Goal: Task Accomplishment & Management: Use online tool/utility

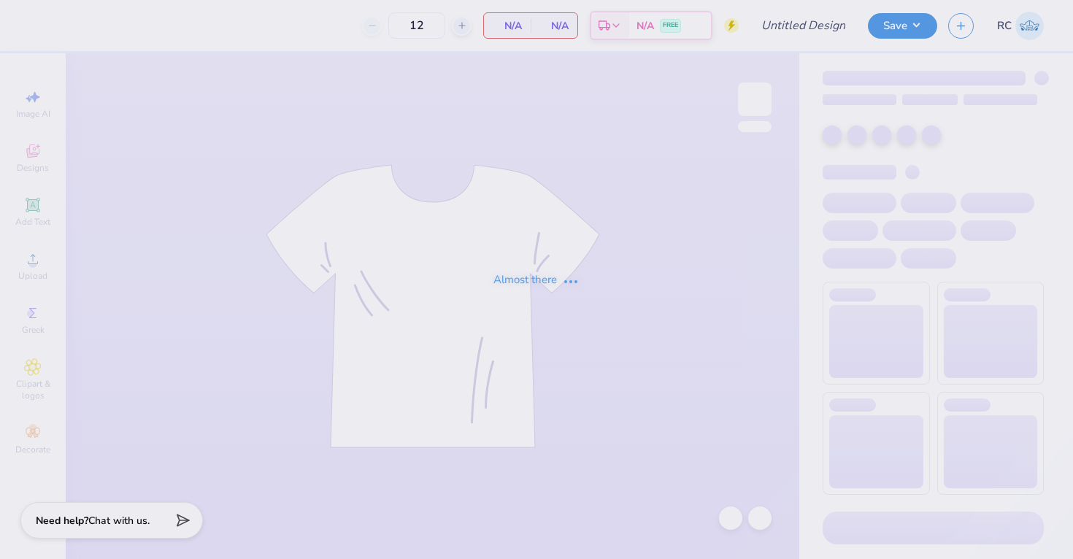
type input "OSU AEPhi Parents Weekend Merch 2025"
type input "150"
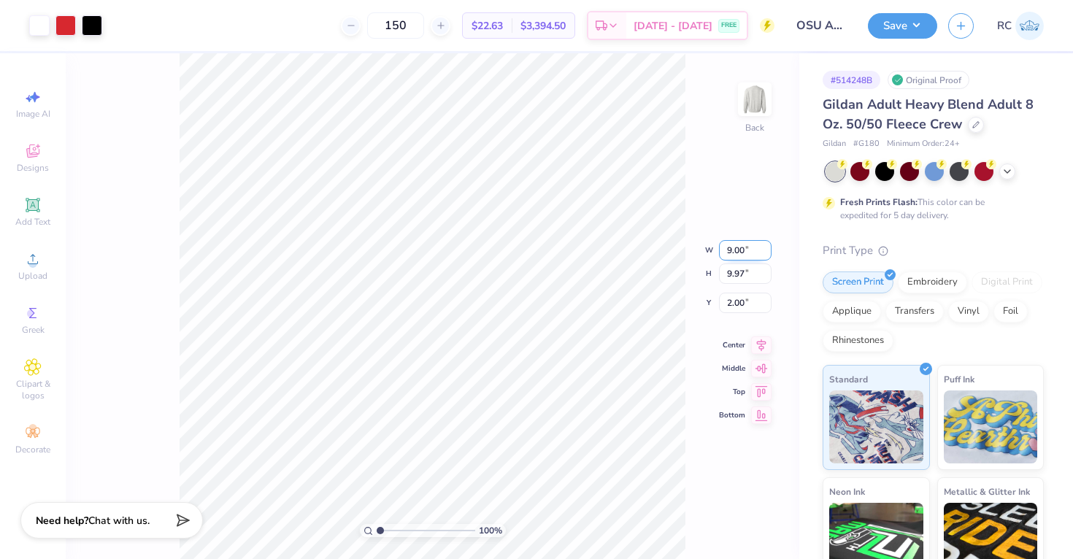
click at [736, 250] on input "9.00" at bounding box center [745, 250] width 53 height 20
click at [734, 269] on input "9.97" at bounding box center [745, 274] width 53 height 20
type input "12.5"
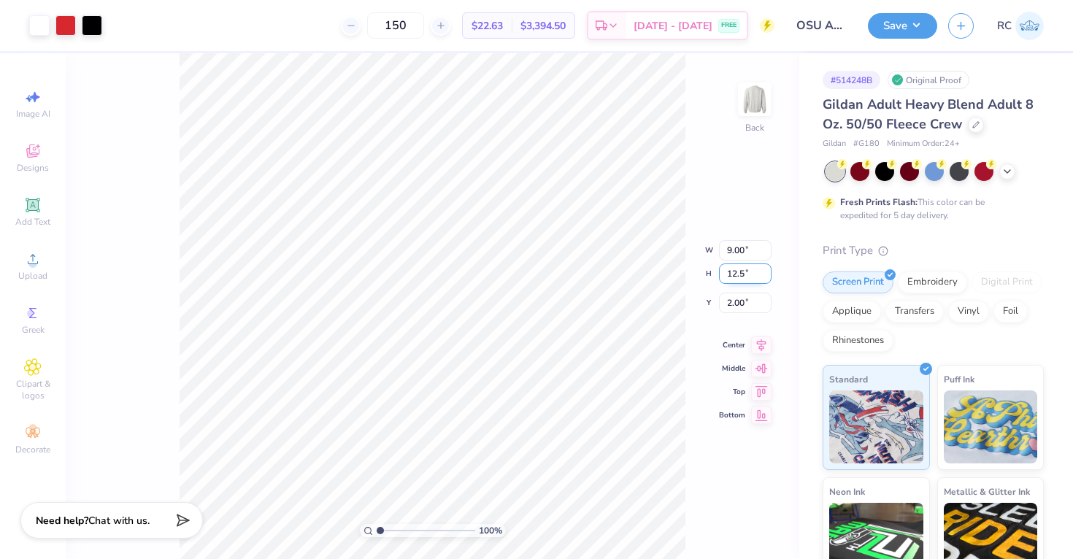
type input "11.29"
type input "12.50"
click at [732, 281] on input "0.73" at bounding box center [745, 291] width 53 height 20
type input "3.00"
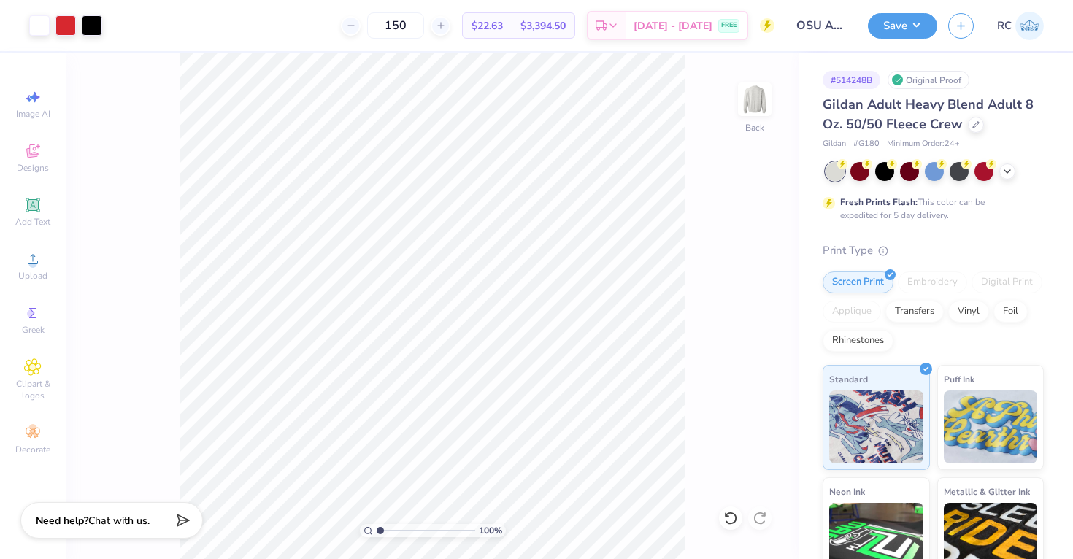
click at [234, 51] on div "Art colors 150 $22.63 Per Item $3,394.50 Total Est. Delivery Sep 14 - 17 FREE D…" at bounding box center [536, 279] width 1073 height 559
click at [1007, 169] on icon at bounding box center [1008, 170] width 12 height 12
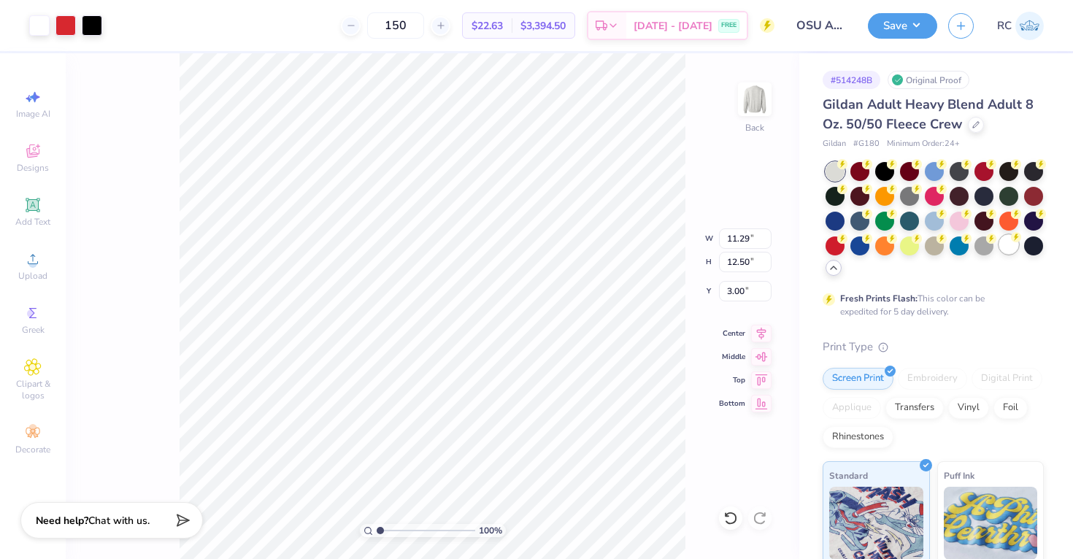
click at [1008, 240] on div at bounding box center [1008, 244] width 19 height 19
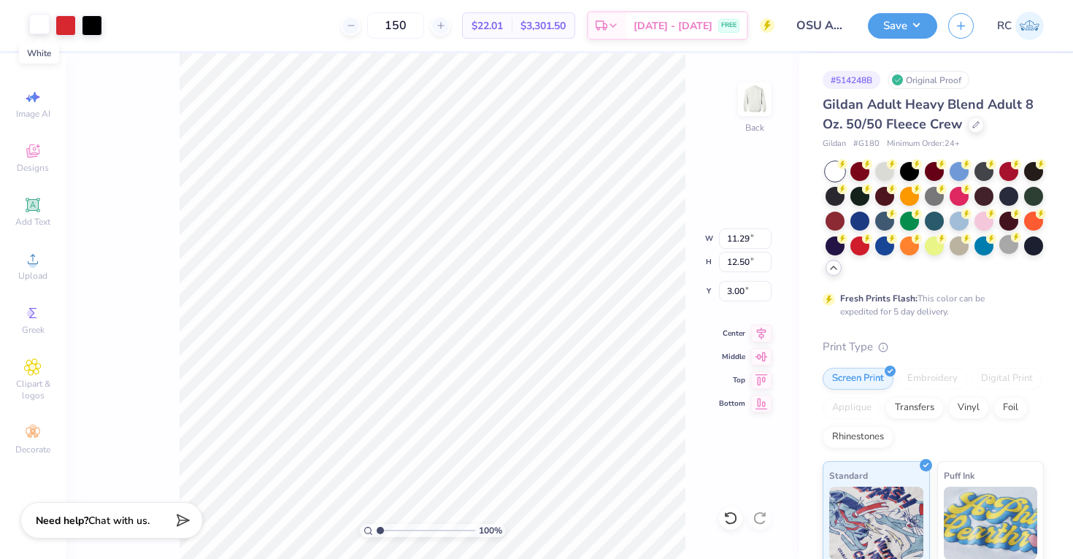
click at [38, 20] on div at bounding box center [39, 24] width 20 height 20
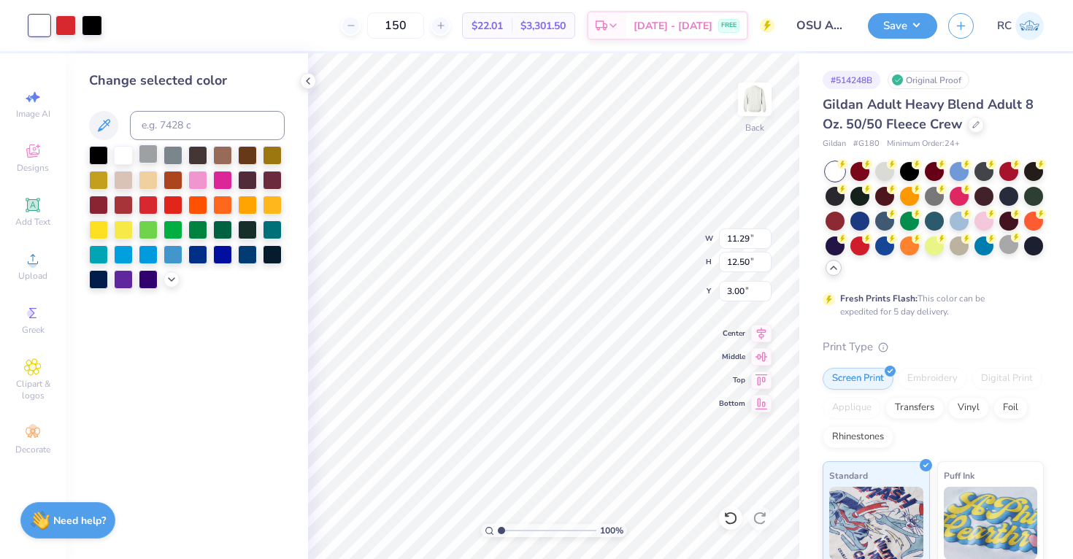
click at [152, 159] on div at bounding box center [148, 154] width 19 height 19
click at [174, 274] on icon at bounding box center [172, 278] width 12 height 12
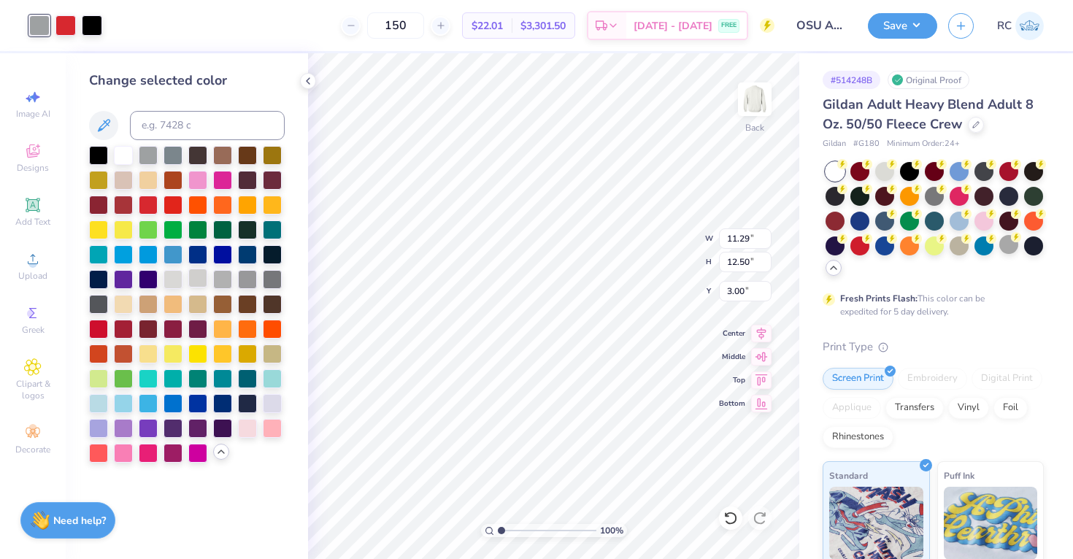
click at [199, 278] on div at bounding box center [197, 278] width 19 height 19
click at [234, 277] on div at bounding box center [187, 304] width 196 height 317
click at [223, 277] on div at bounding box center [222, 278] width 19 height 19
click at [891, 18] on button "Save" at bounding box center [902, 24] width 69 height 26
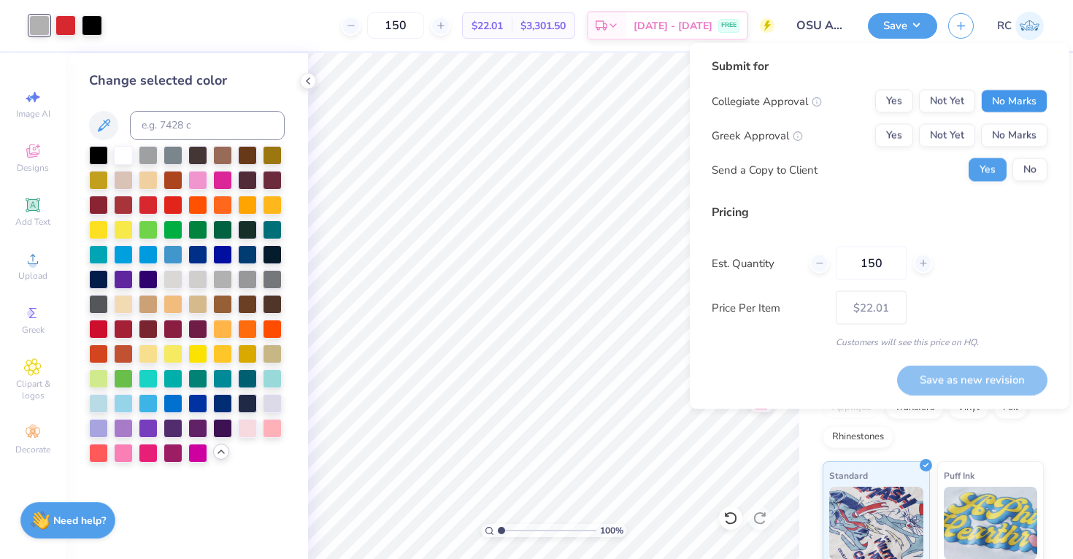
click at [1003, 107] on button "No Marks" at bounding box center [1014, 101] width 66 height 23
click at [900, 138] on button "Yes" at bounding box center [894, 135] width 38 height 23
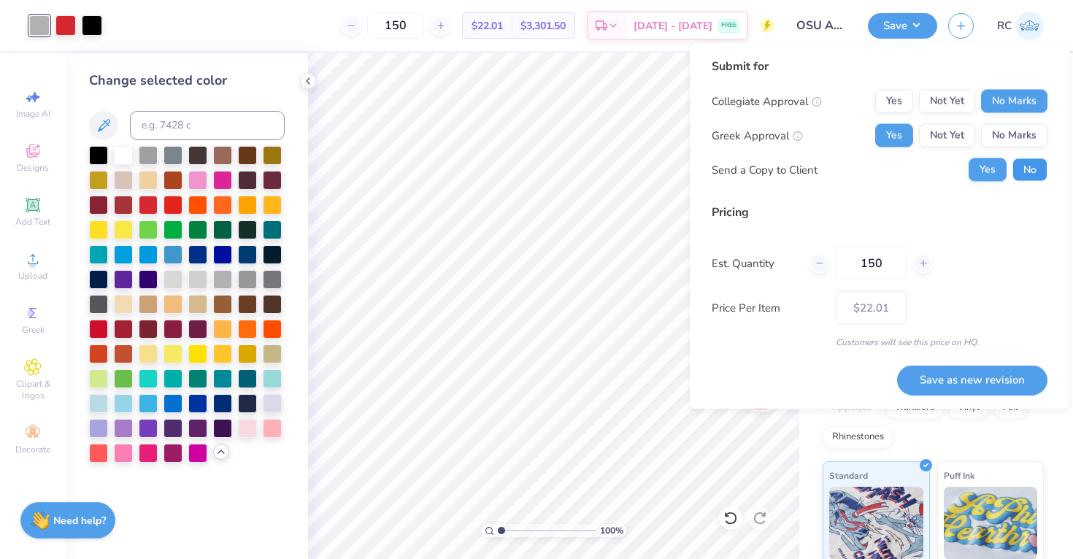
click at [1024, 165] on button "No" at bounding box center [1029, 169] width 35 height 23
drag, startPoint x: 953, startPoint y: 388, endPoint x: 923, endPoint y: 241, distance: 149.7
click at [923, 241] on div "Submit for Collegiate Approval Yes Not Yet No Marks Greek Approval Yes Not Yet …" at bounding box center [880, 226] width 336 height 337
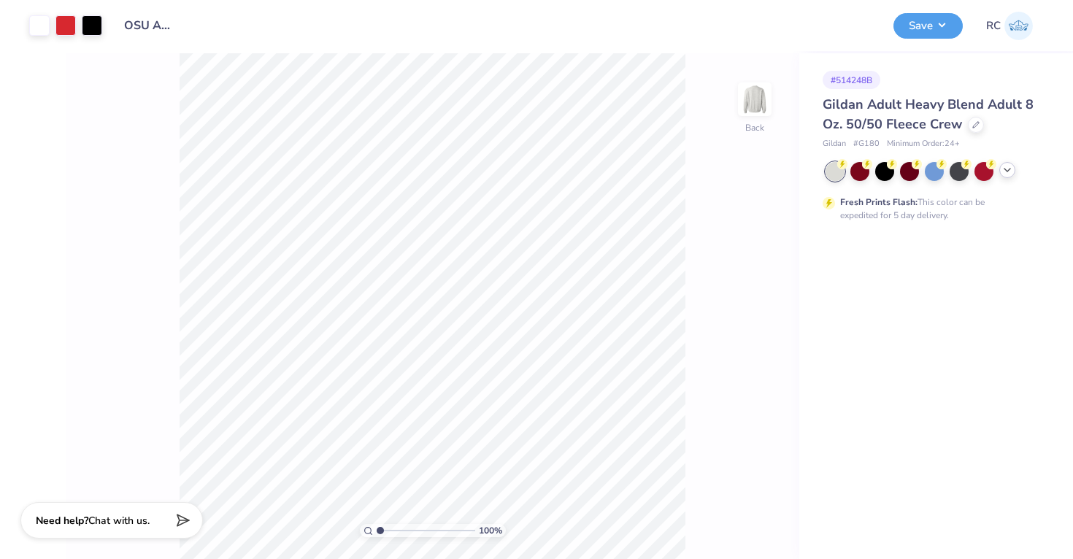
click at [1006, 167] on icon at bounding box center [1008, 170] width 12 height 12
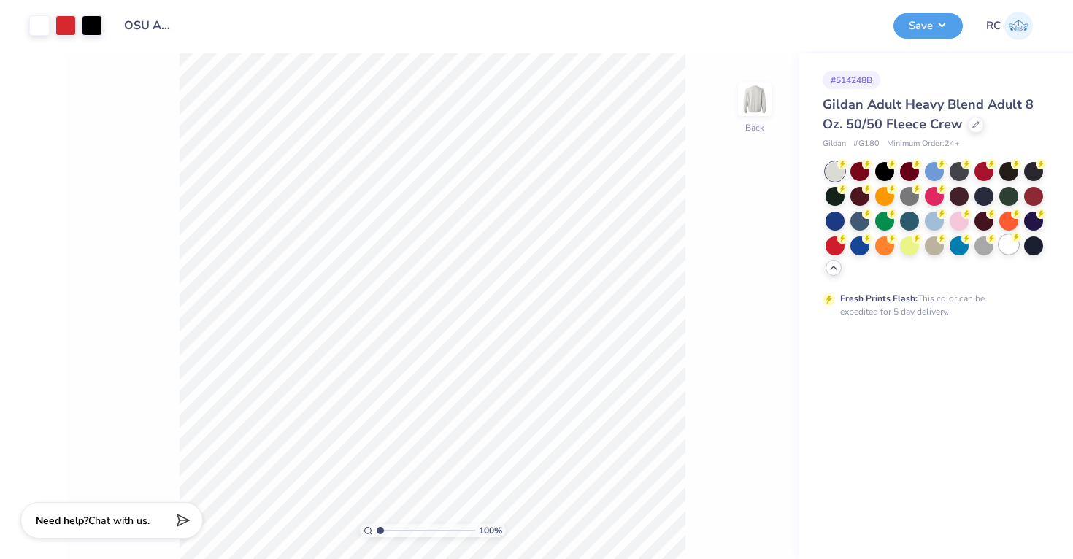
click at [1010, 247] on div at bounding box center [1008, 244] width 19 height 19
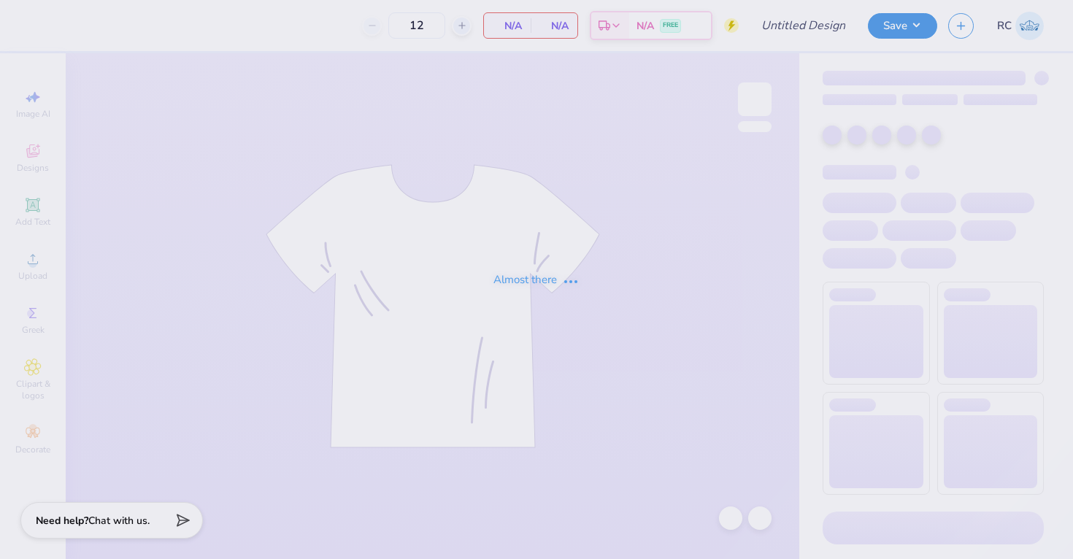
type input "OSU AEPhi Parents Weekend Merch 2025"
type input "150"
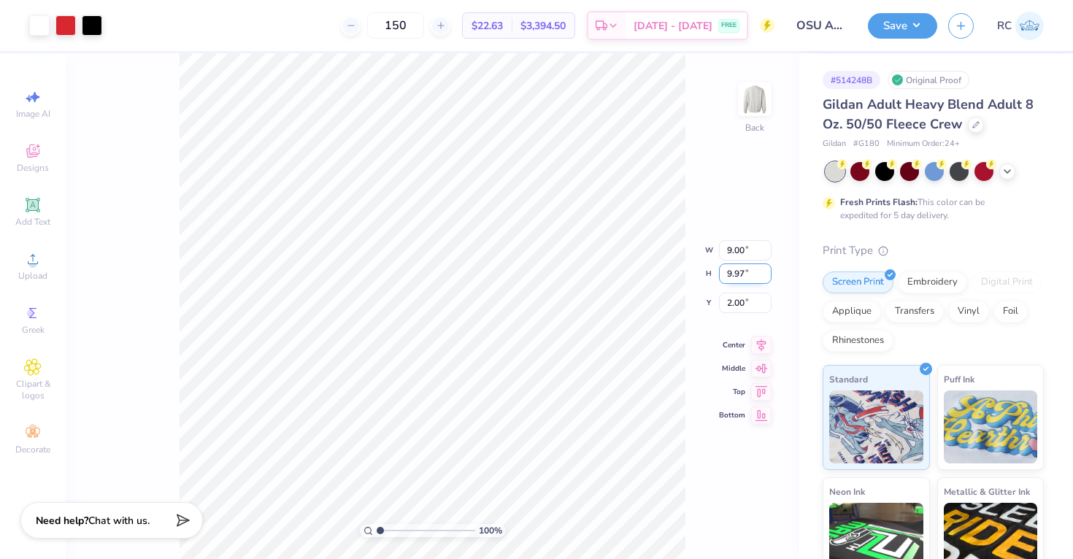
click at [740, 274] on input "9.97" at bounding box center [745, 274] width 53 height 20
type input "12.5"
type input "11.29"
type input "12.50"
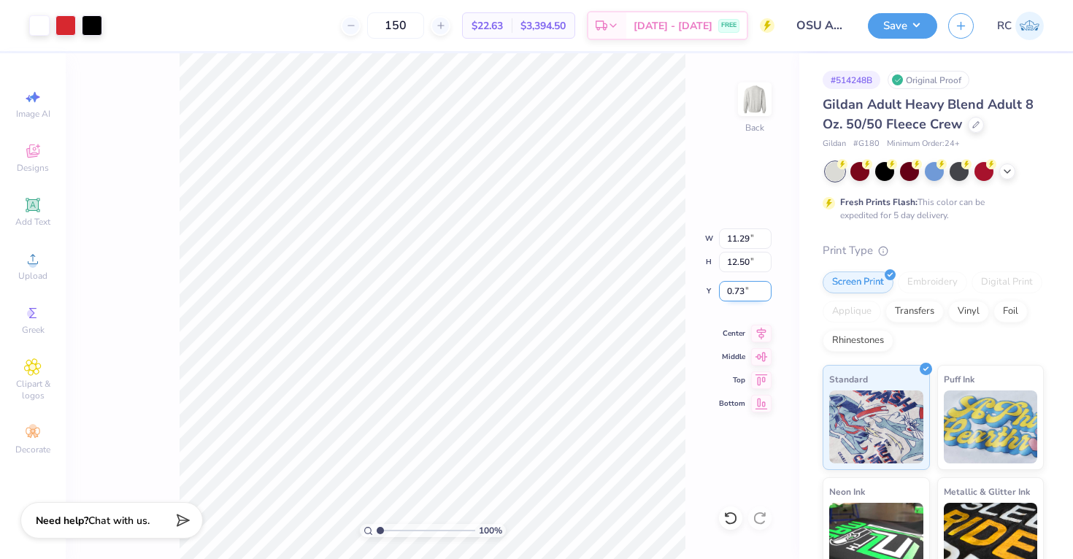
click at [745, 286] on input "0.73" at bounding box center [745, 291] width 53 height 20
type input "0"
type input "3.00"
click at [914, 29] on button "Save" at bounding box center [902, 24] width 69 height 26
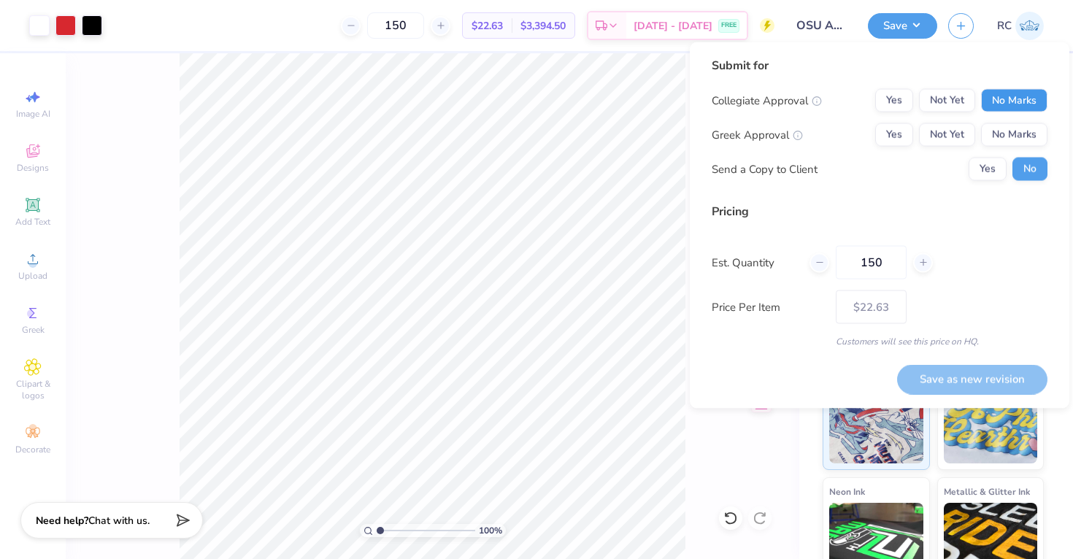
click at [1026, 96] on button "No Marks" at bounding box center [1014, 100] width 66 height 23
click at [902, 134] on button "Yes" at bounding box center [894, 134] width 38 height 23
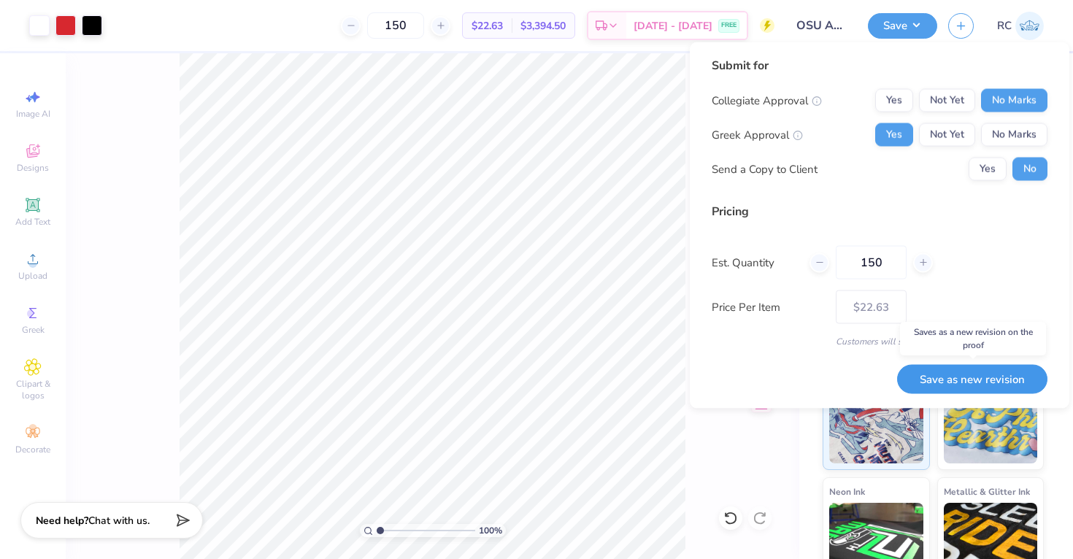
click at [1000, 383] on button "Save as new revision" at bounding box center [972, 379] width 150 height 30
type input "$22.63"
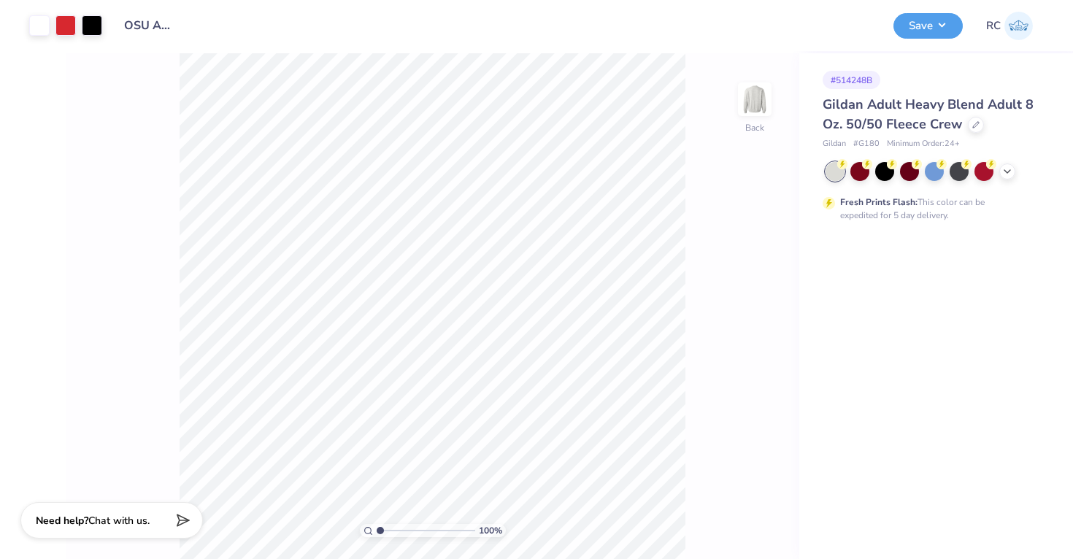
click at [1017, 165] on div at bounding box center [935, 171] width 218 height 19
click at [1007, 173] on icon at bounding box center [1008, 170] width 12 height 12
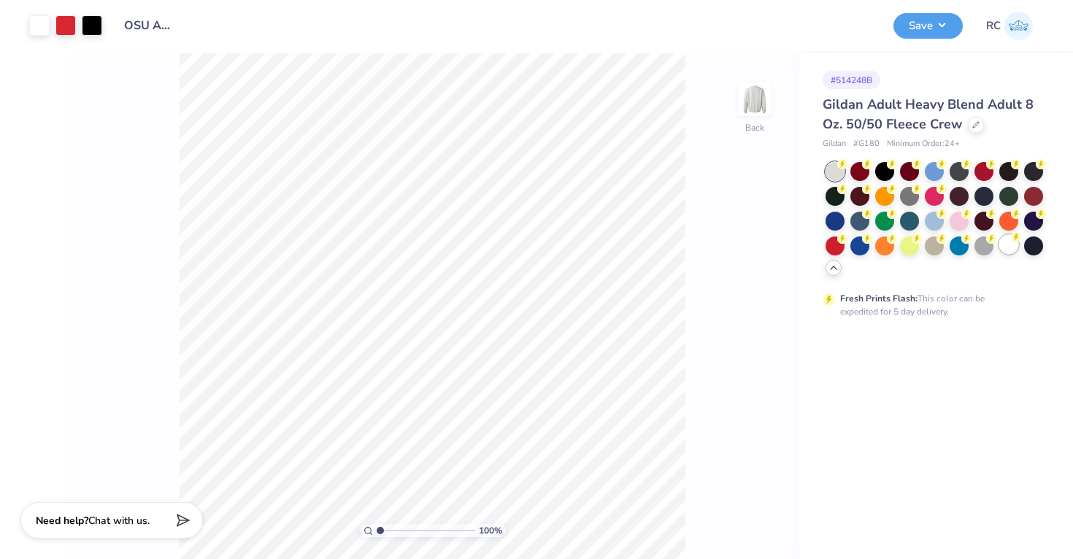
click at [1004, 240] on div at bounding box center [1008, 244] width 19 height 19
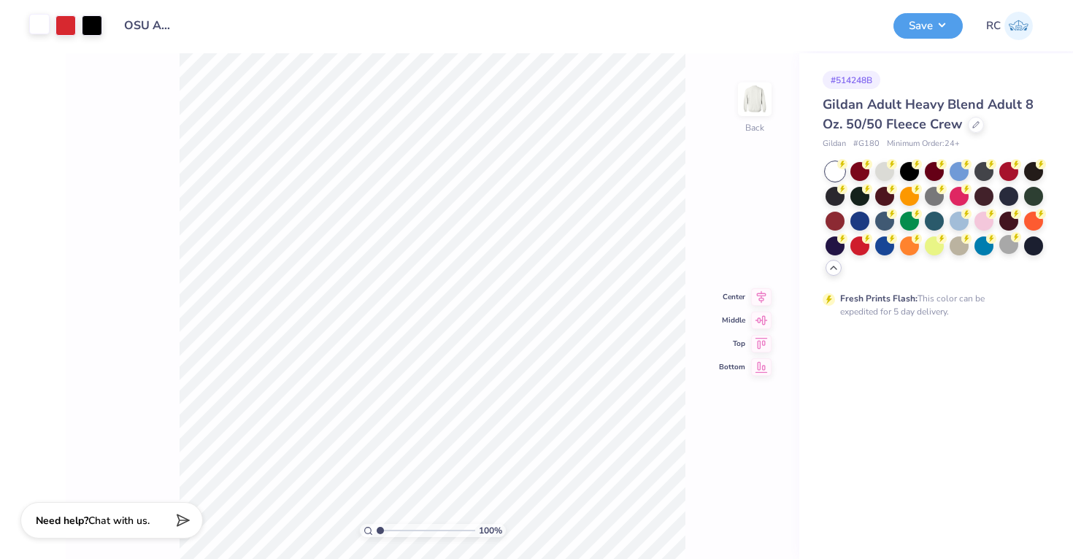
click at [42, 29] on div at bounding box center [39, 24] width 20 height 20
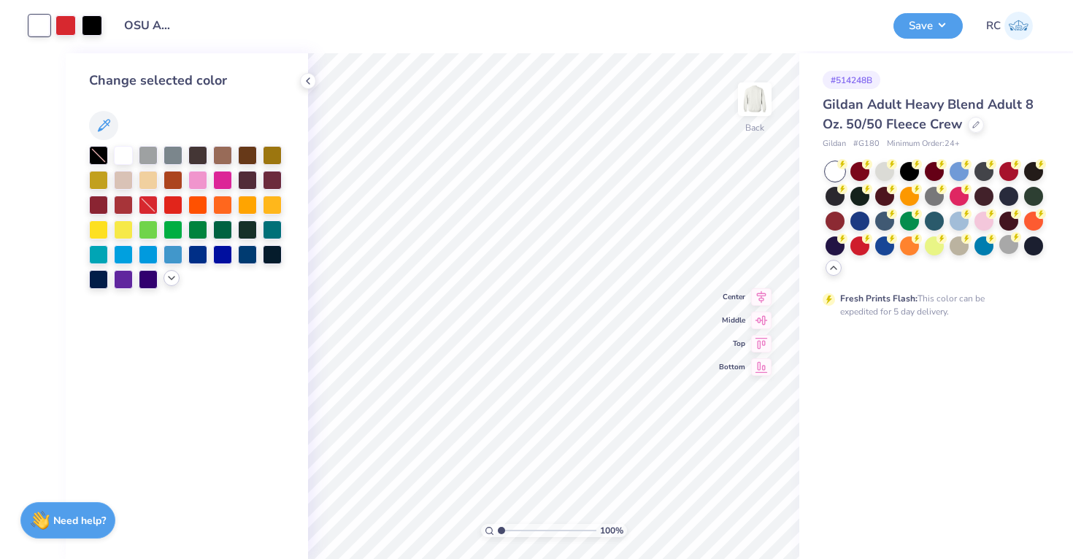
click at [172, 274] on icon at bounding box center [172, 278] width 12 height 12
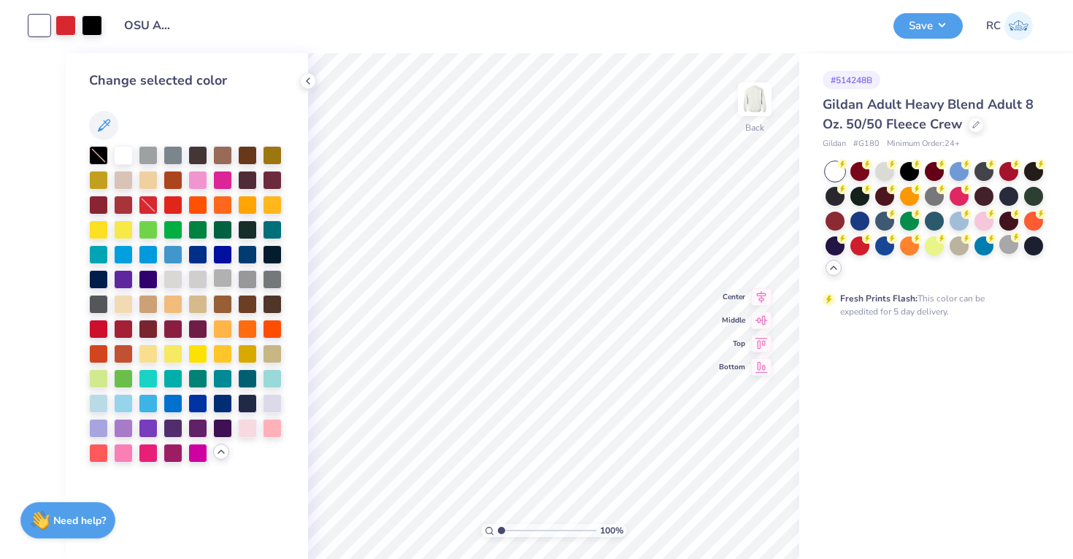
click at [225, 280] on div at bounding box center [222, 278] width 19 height 19
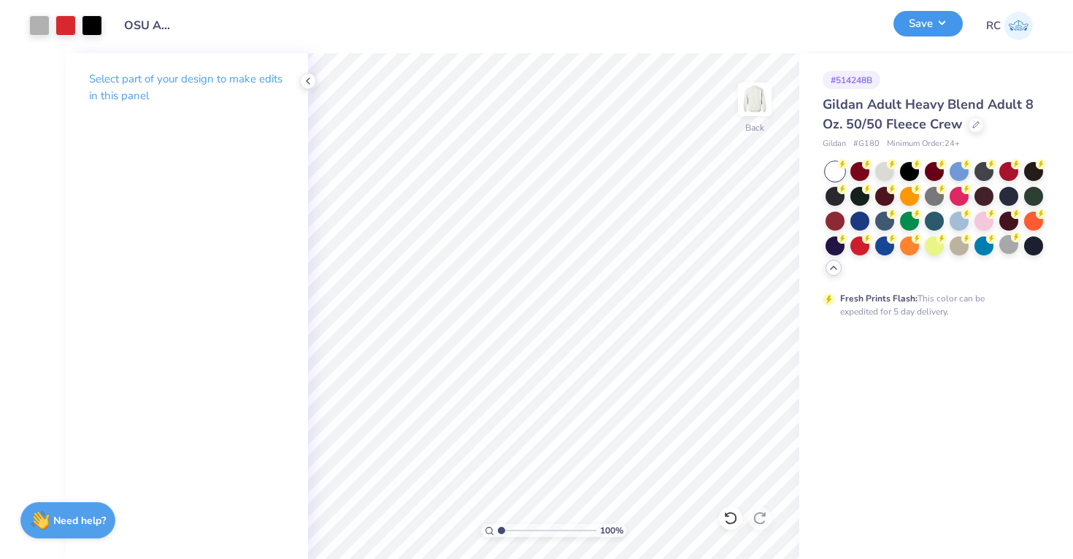
click at [916, 28] on button "Save" at bounding box center [928, 24] width 69 height 26
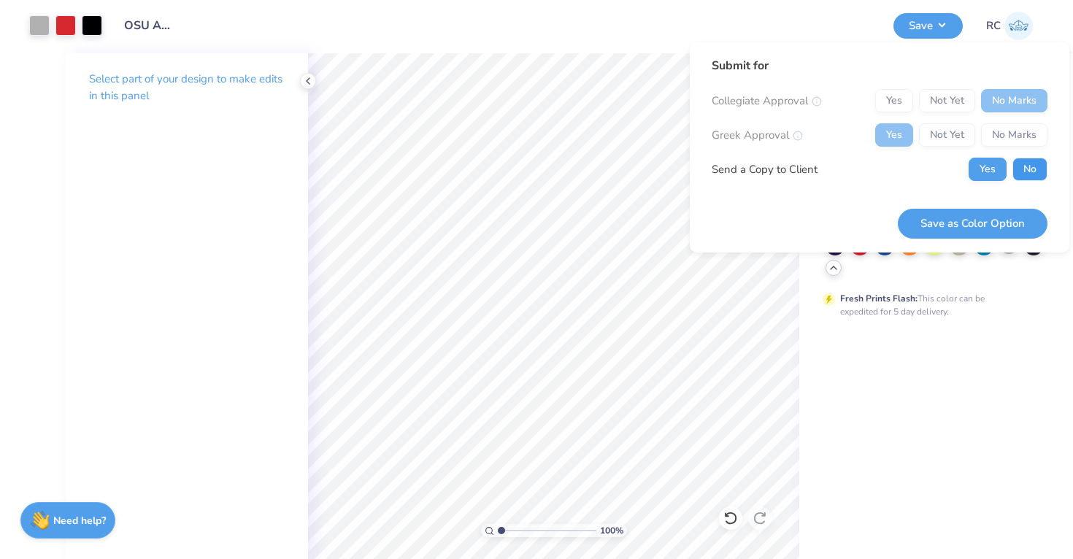
click at [1038, 168] on button "No" at bounding box center [1029, 169] width 35 height 23
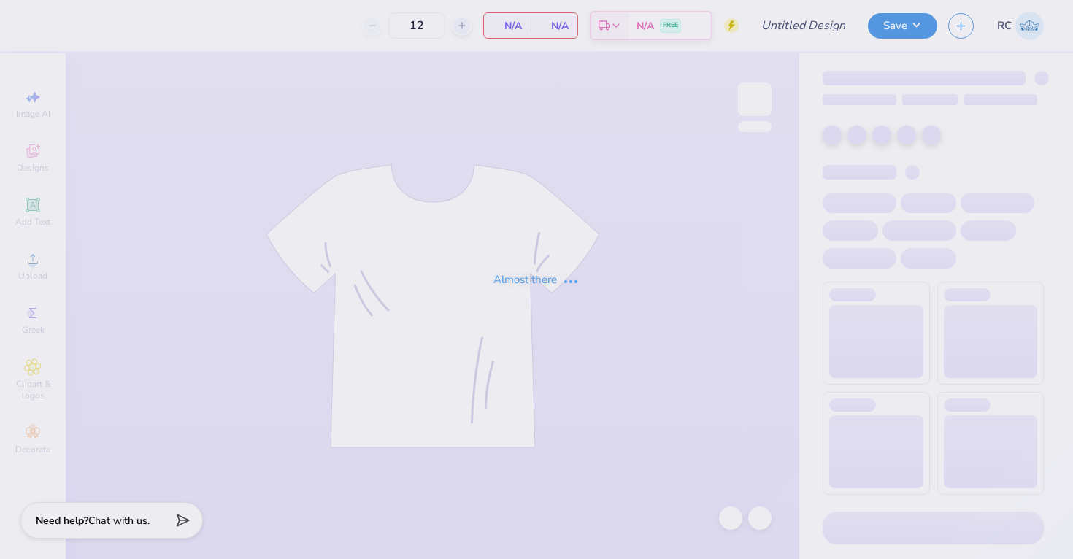
type input "OSU AEPhi Parents Weekend Merch 2025"
type input "150"
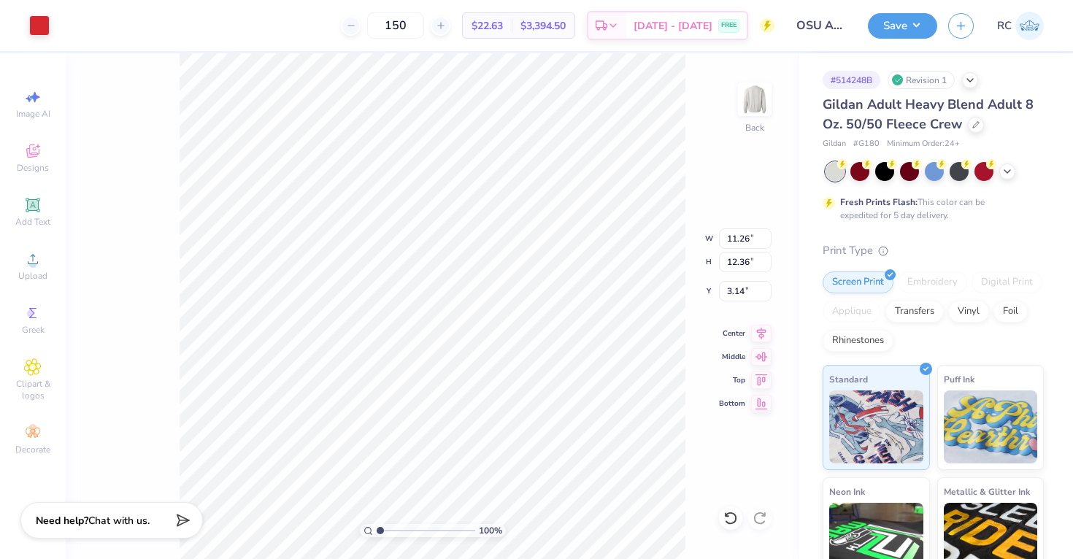
type input "5.70"
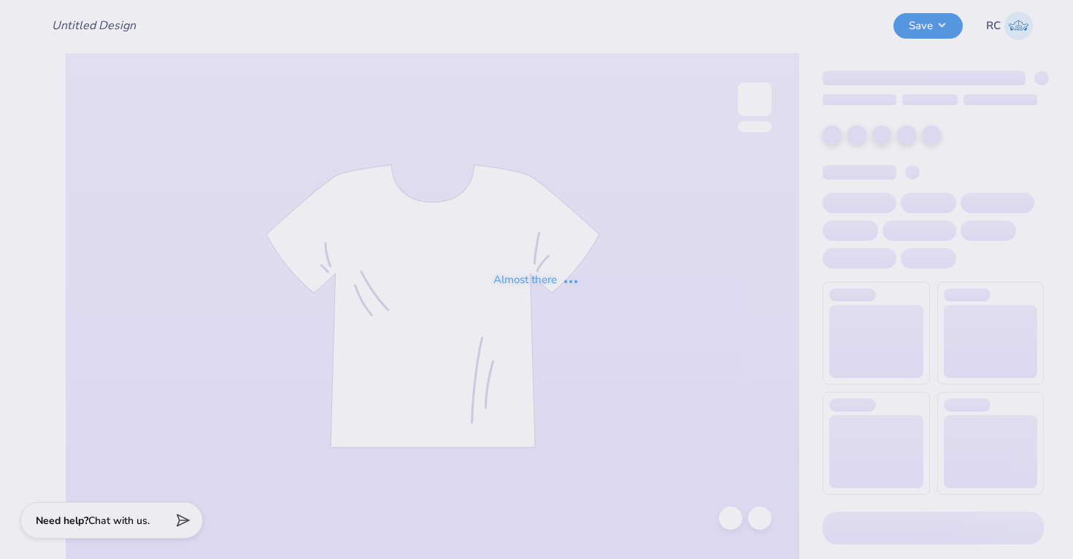
type input "OSU AEPhi Parents Weekend Merch 2025"
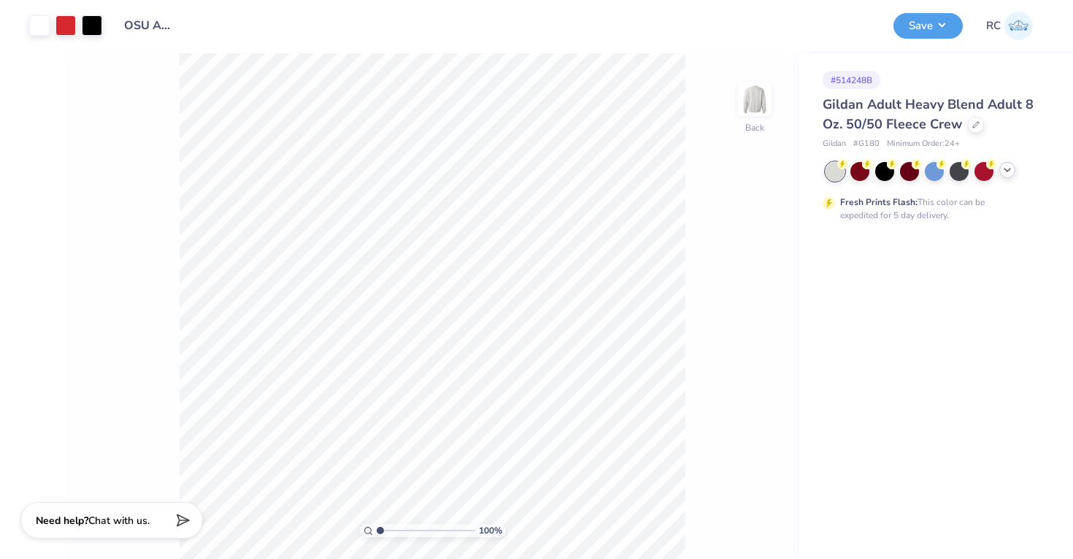
click at [1015, 170] on div at bounding box center [1007, 170] width 16 height 16
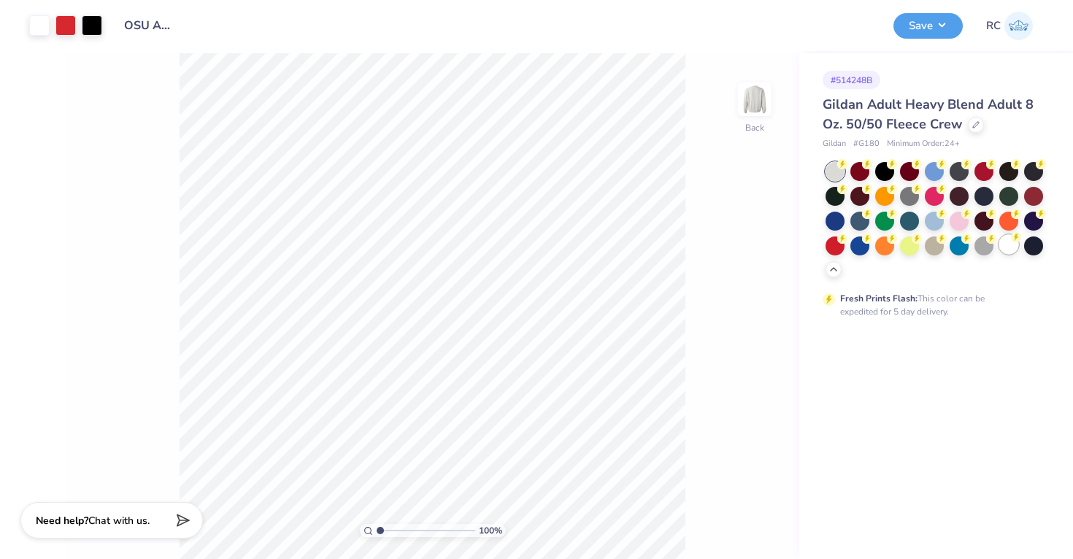
click at [1011, 247] on div at bounding box center [1008, 244] width 19 height 19
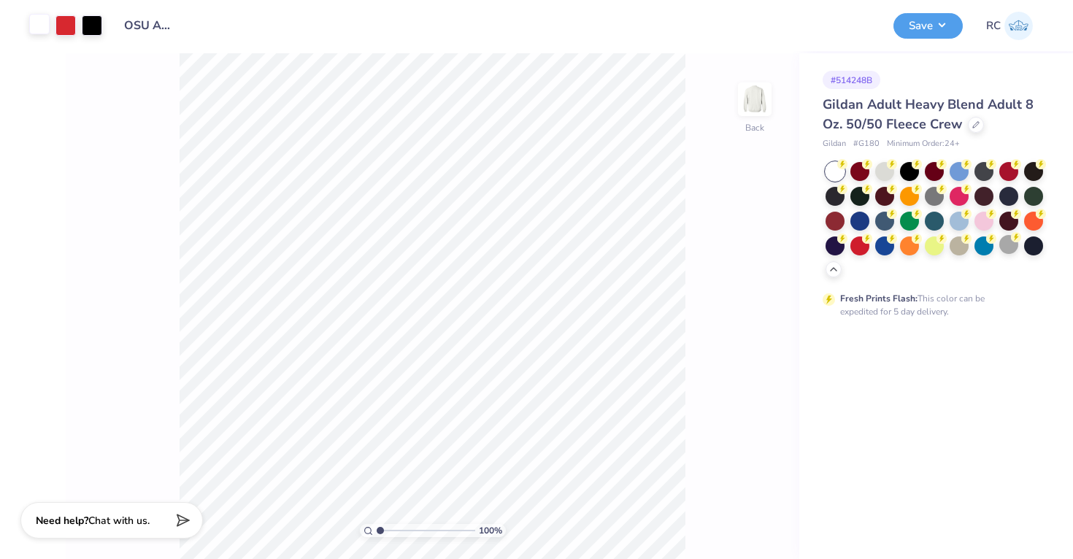
click at [42, 25] on div at bounding box center [39, 24] width 20 height 20
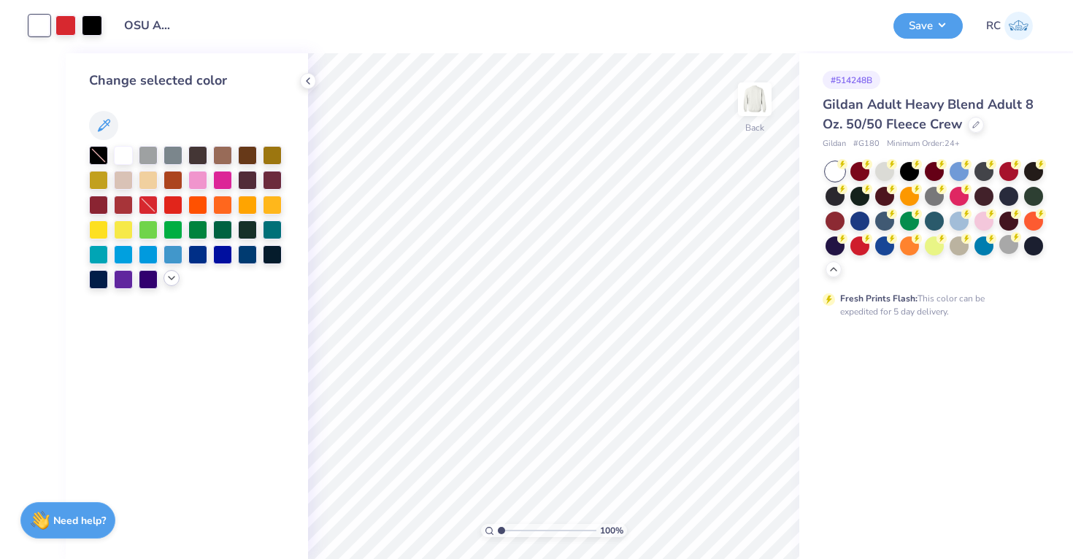
click at [174, 283] on icon at bounding box center [172, 278] width 12 height 12
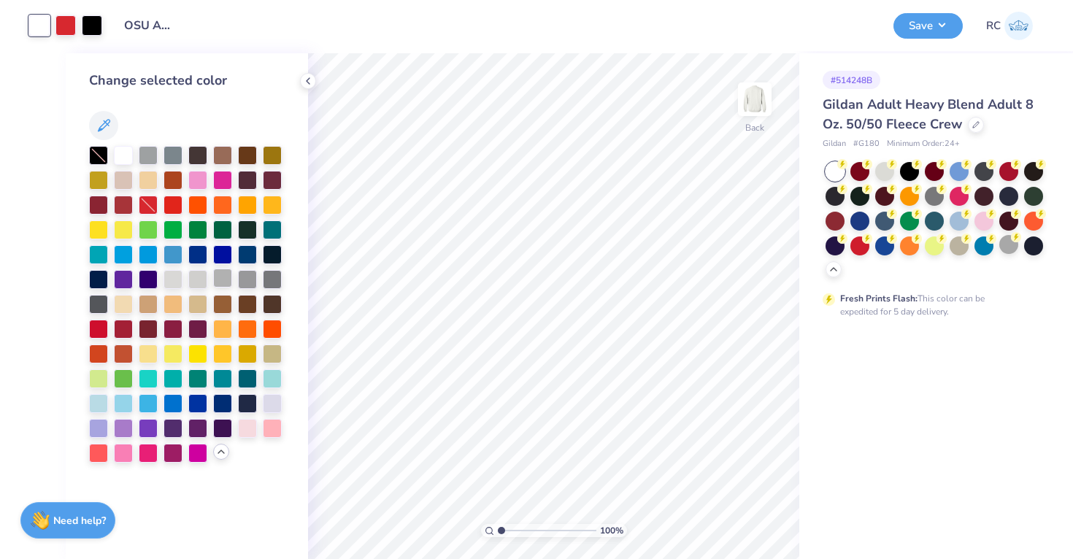
click at [223, 283] on div at bounding box center [222, 278] width 19 height 19
click at [932, 28] on button "Save" at bounding box center [928, 24] width 69 height 26
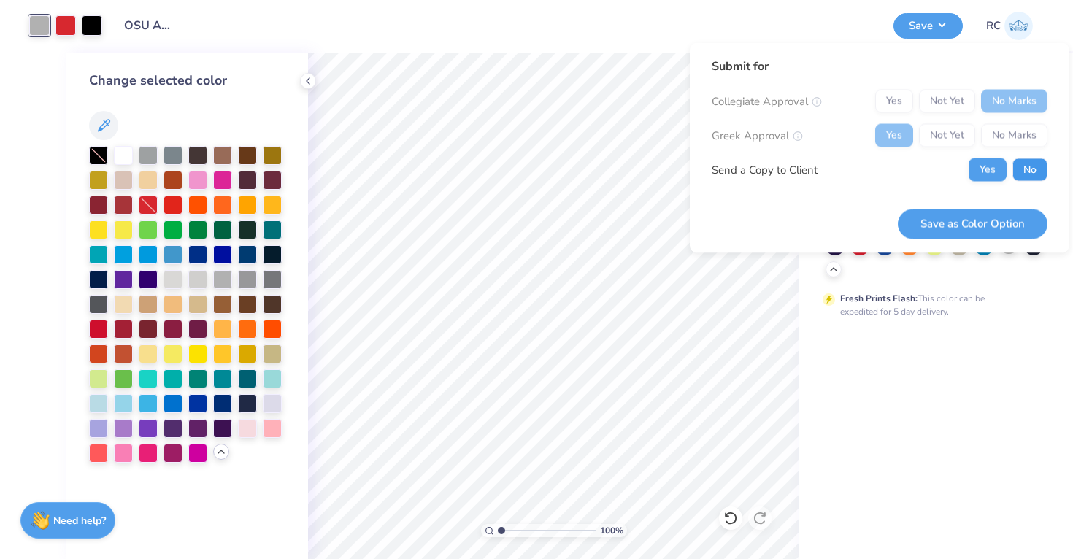
click at [1026, 170] on button "No" at bounding box center [1029, 169] width 35 height 23
click at [991, 234] on button "Save as Color Option" at bounding box center [973, 224] width 150 height 30
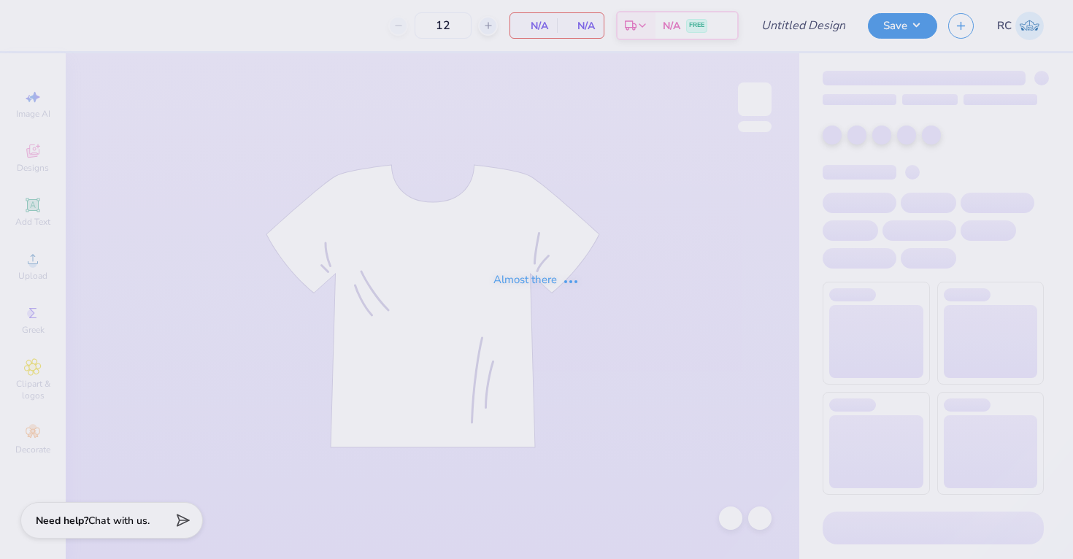
type input "OSU AEPhi Parents Weekend Merch 2025"
type input "150"
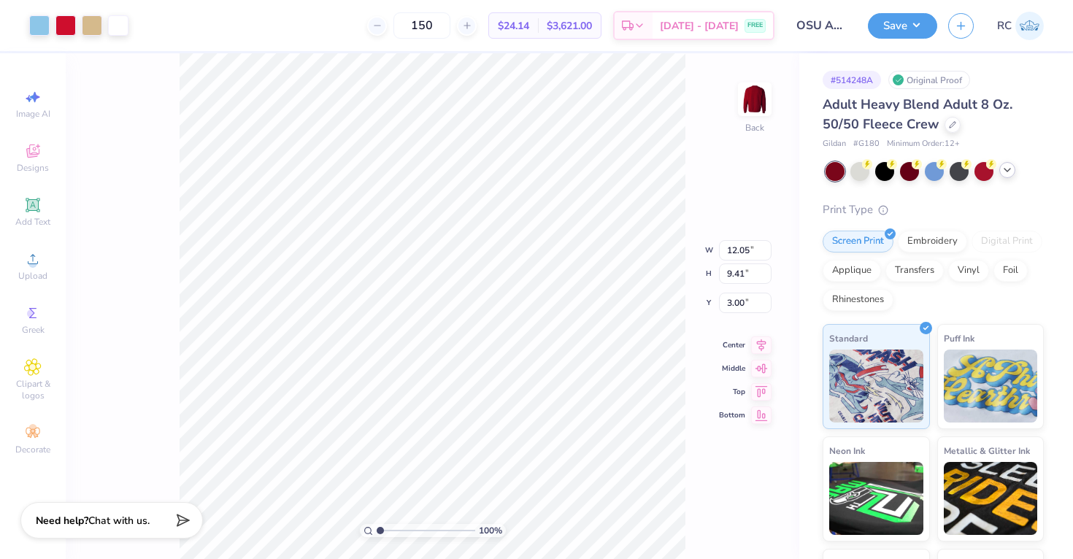
click at [1005, 171] on icon at bounding box center [1008, 170] width 12 height 12
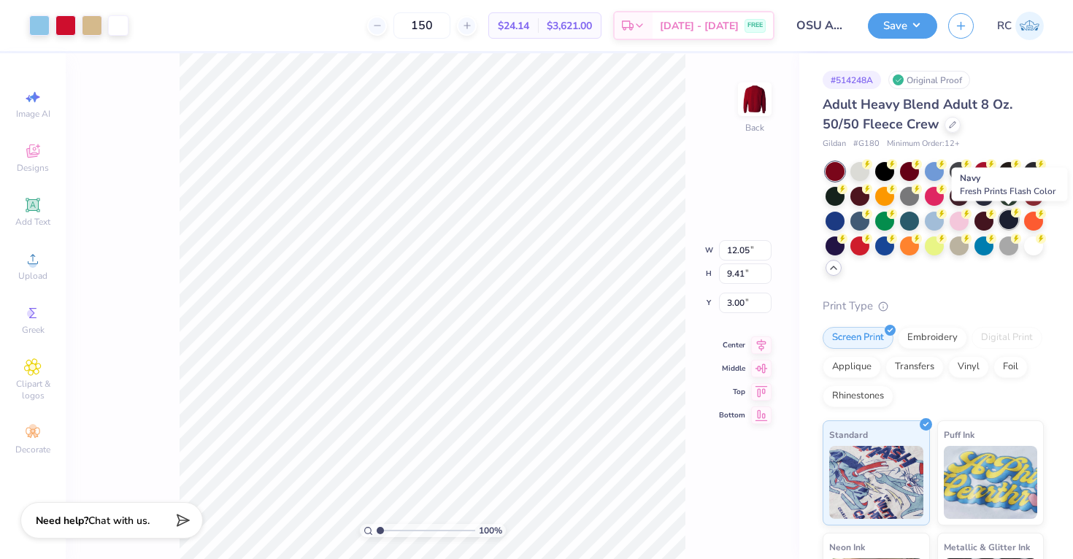
click at [1012, 216] on icon at bounding box center [1016, 212] width 10 height 10
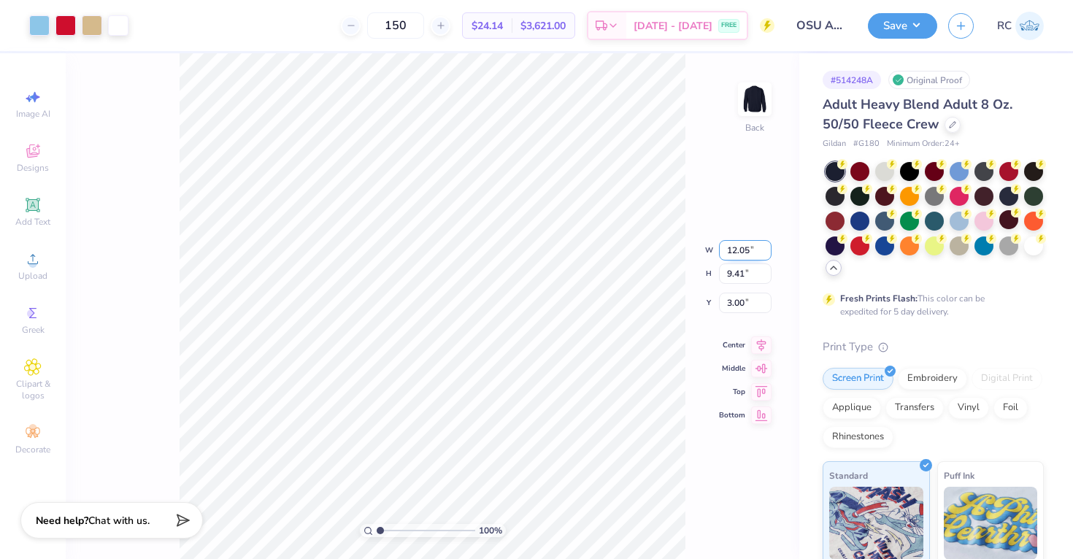
click at [748, 255] on input "12.05" at bounding box center [745, 250] width 53 height 20
type input "12.50"
type input "9.77"
type input "2.82"
click at [645, 232] on div "100 % Back W 12.50 H 9.77 Y 2.82 Center Middle Top Bottom" at bounding box center [433, 306] width 734 height 506
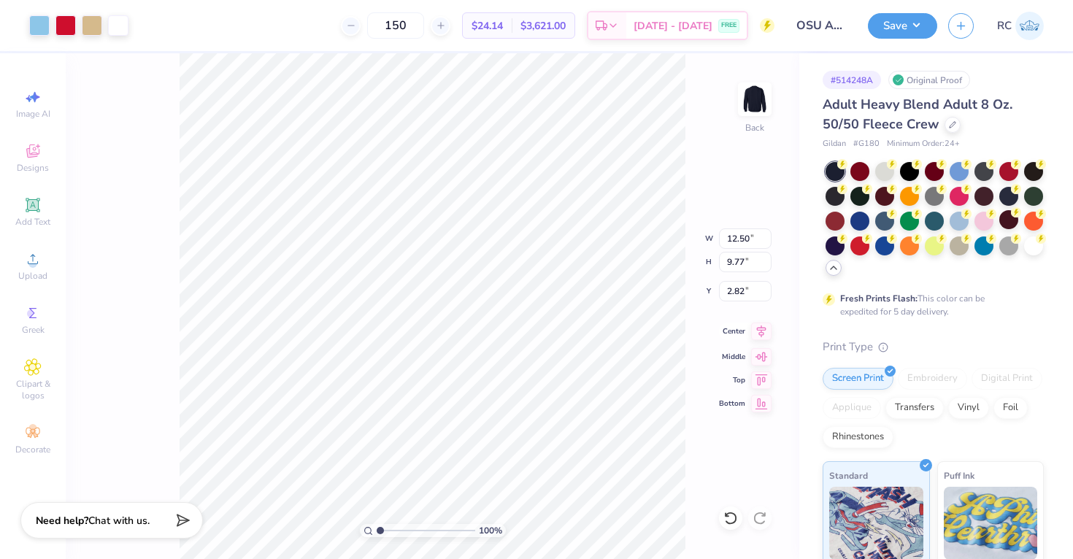
click at [764, 339] on icon at bounding box center [761, 332] width 20 height 18
click at [739, 296] on input "2.82" at bounding box center [745, 291] width 53 height 20
type input "3.00"
click at [918, 31] on button "Save" at bounding box center [902, 24] width 69 height 26
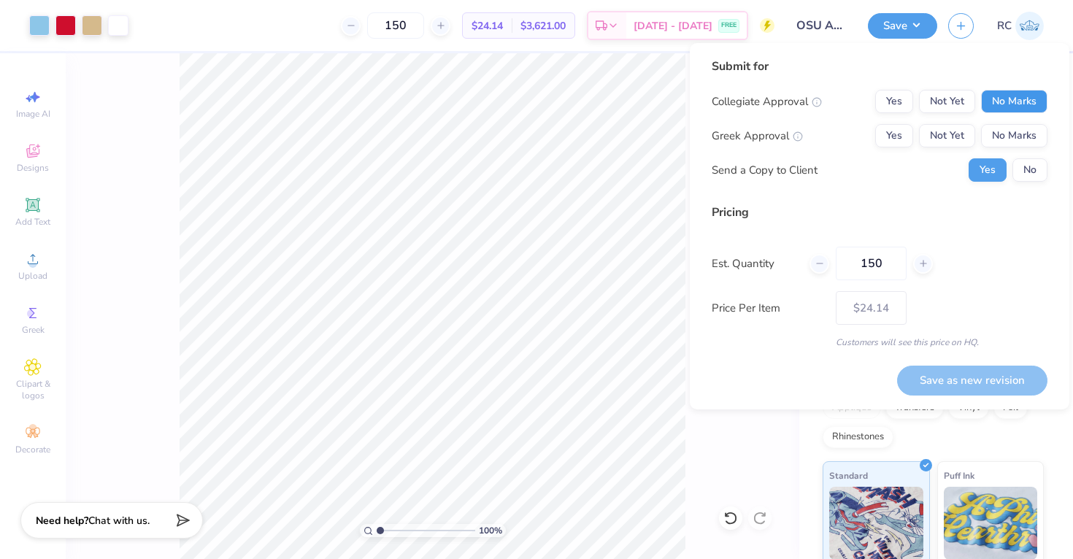
click at [1018, 91] on button "No Marks" at bounding box center [1014, 101] width 66 height 23
click at [893, 129] on button "Yes" at bounding box center [894, 135] width 38 height 23
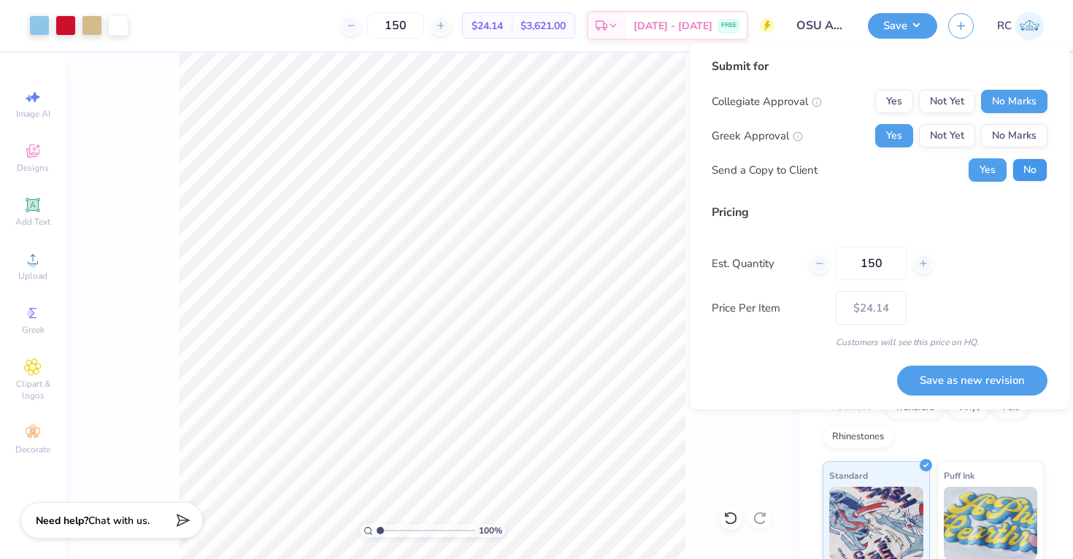
click at [1040, 174] on button "No" at bounding box center [1029, 169] width 35 height 23
click at [975, 384] on button "Save as new revision" at bounding box center [972, 381] width 150 height 30
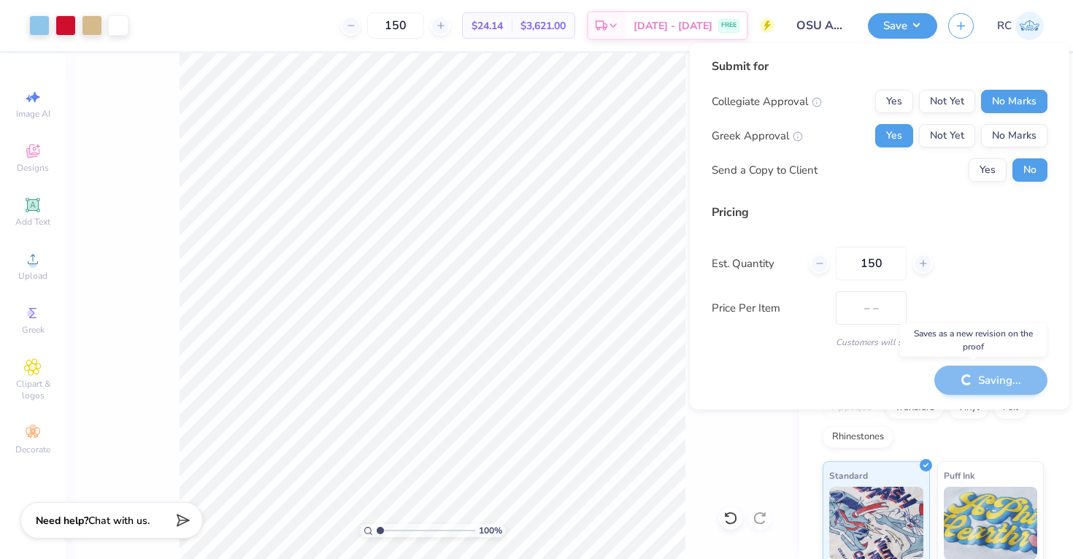
type input "$24.14"
